Goal: Information Seeking & Learning: Learn about a topic

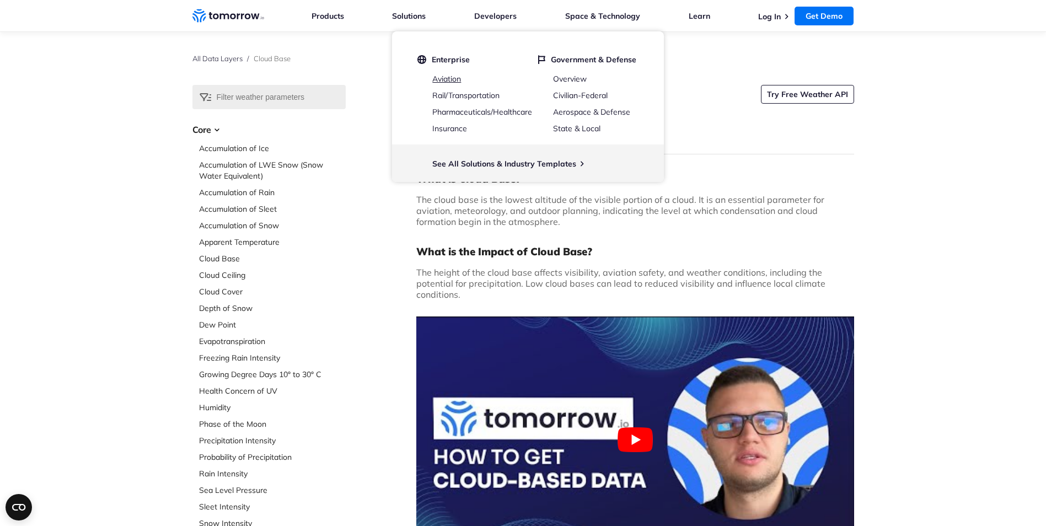
click at [447, 78] on link "Aviation" at bounding box center [446, 79] width 29 height 10
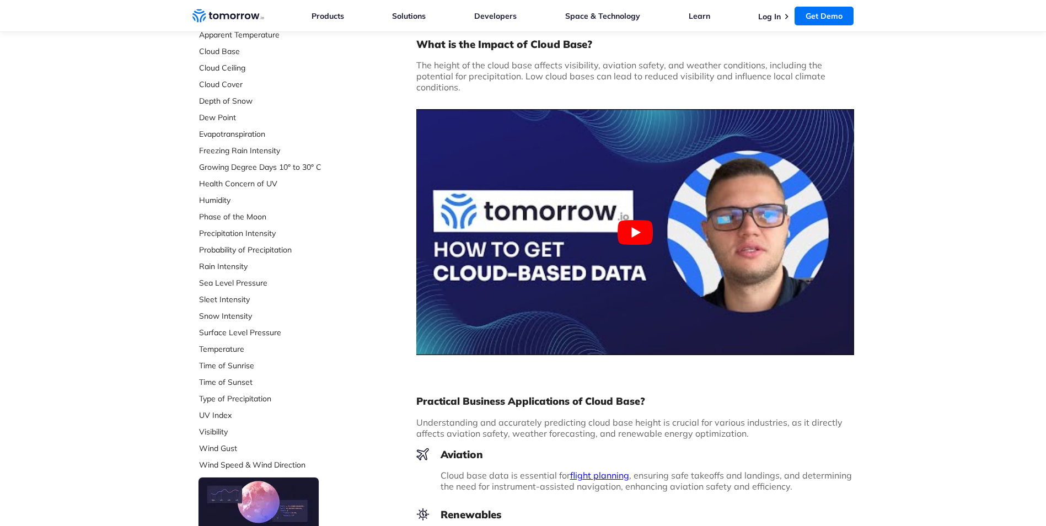
scroll to position [276, 0]
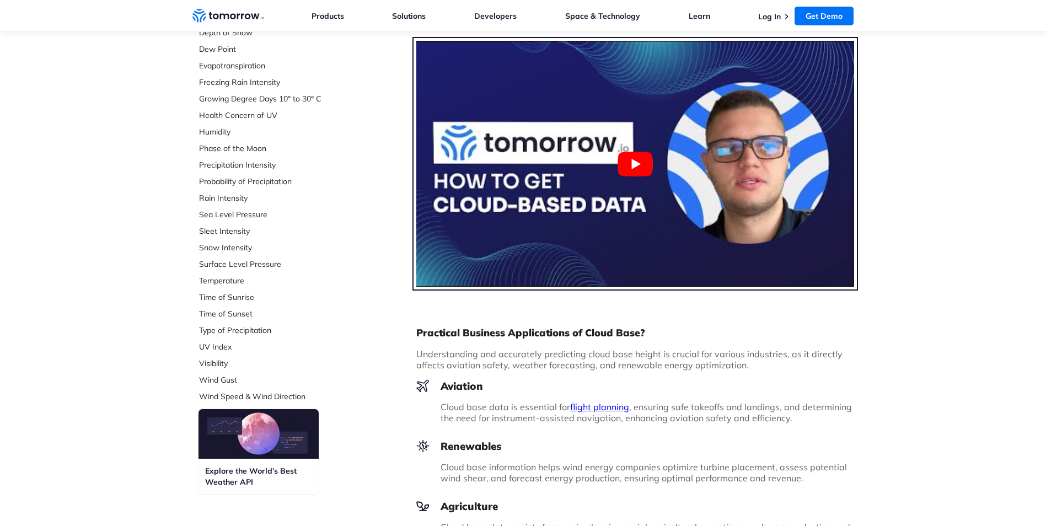
click at [642, 167] on button "Play Youtube video" at bounding box center [635, 164] width 438 height 246
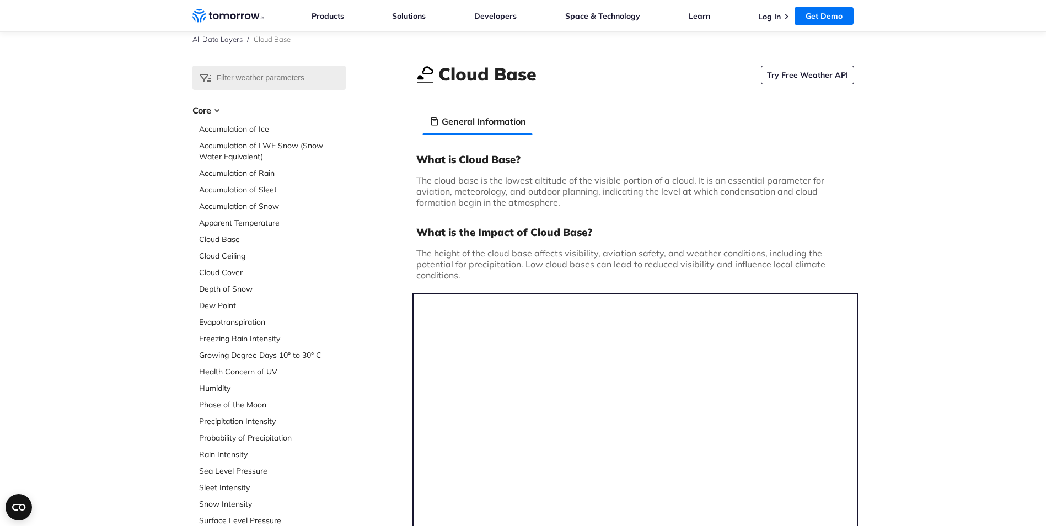
scroll to position [0, 0]
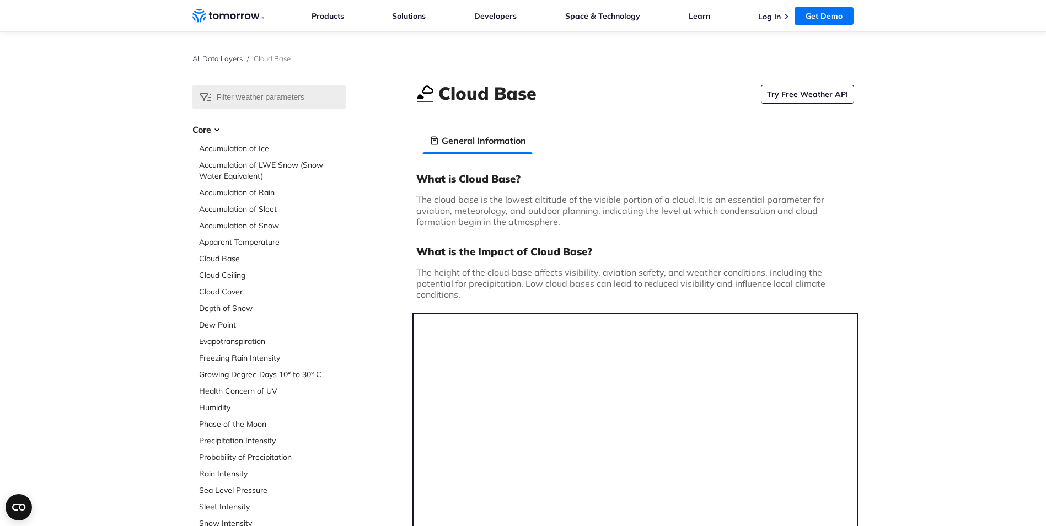
click at [257, 196] on link "Accumulation of Rain" at bounding box center [272, 192] width 147 height 11
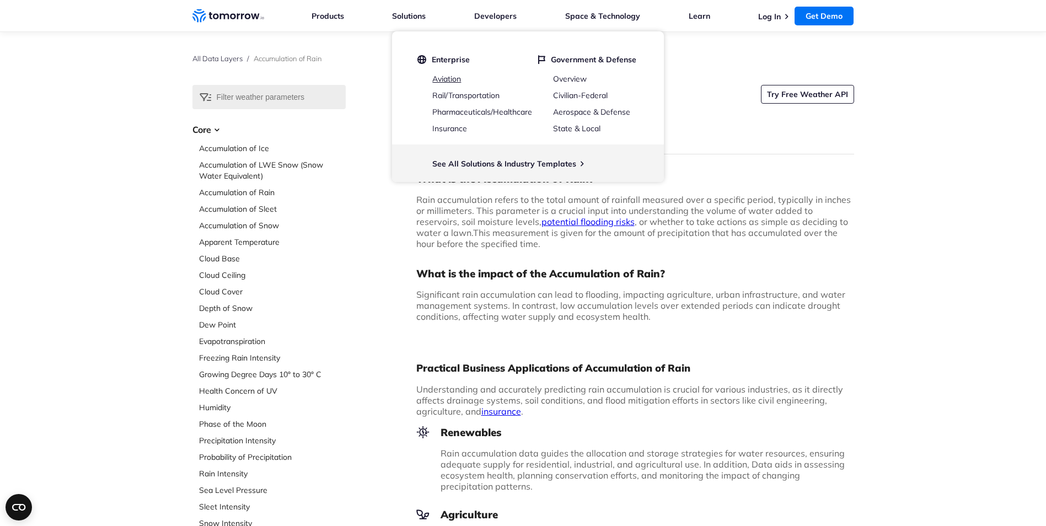
click at [448, 77] on link "Aviation" at bounding box center [446, 79] width 29 height 10
